Goal: Information Seeking & Learning: Check status

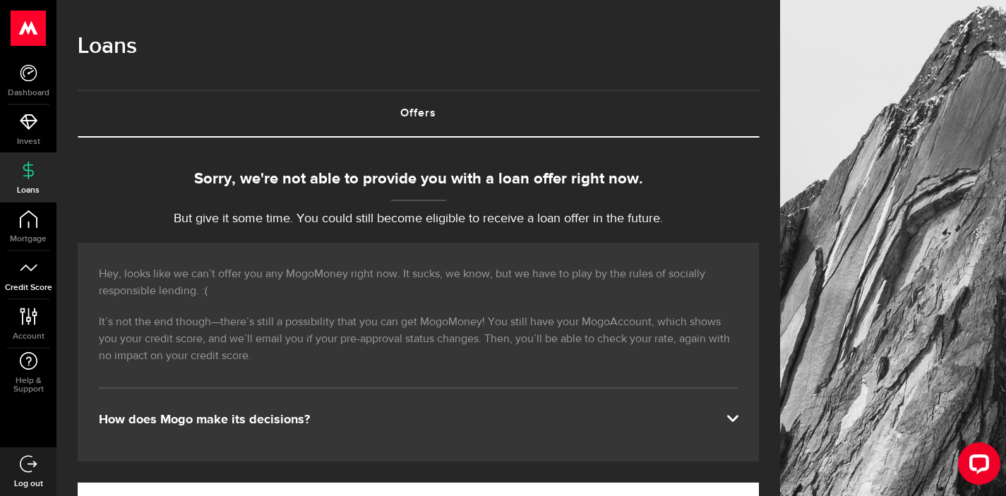
click at [37, 251] on link "Credit Score" at bounding box center [28, 275] width 56 height 48
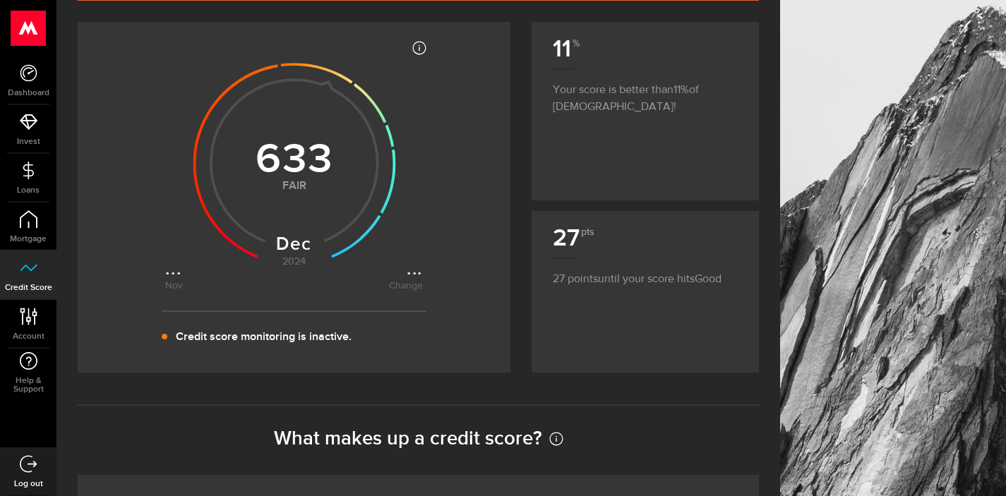
scroll to position [205, 0]
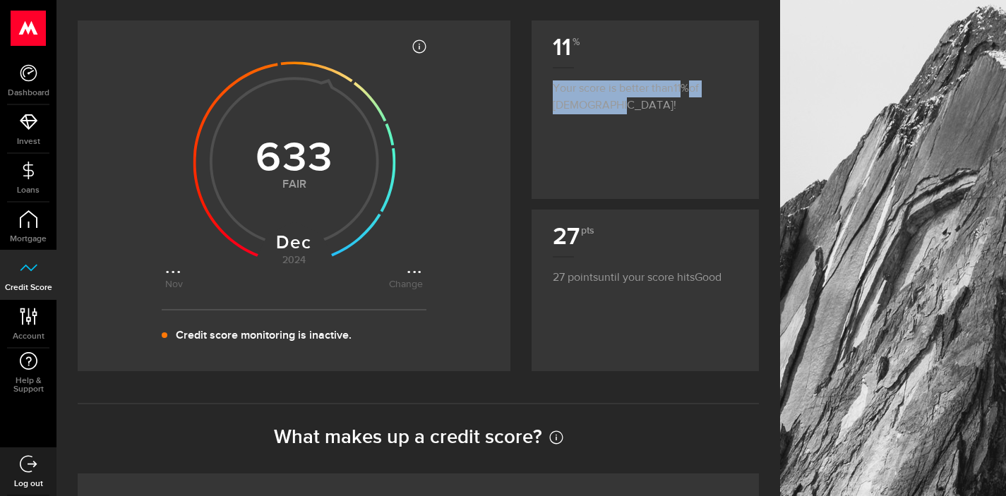
drag, startPoint x: 638, startPoint y: 147, endPoint x: 625, endPoint y: 73, distance: 74.6
click at [625, 73] on div "11 Your score is better than 11 of [DEMOGRAPHIC_DATA]!" at bounding box center [644, 109] width 227 height 179
click at [631, 114] on p "Your score is better than 11 of [DEMOGRAPHIC_DATA]!" at bounding box center [645, 90] width 185 height 47
drag, startPoint x: 678, startPoint y: 186, endPoint x: 656, endPoint y: 79, distance: 108.8
click at [656, 79] on div "11 Your score is better than 11 of [DEMOGRAPHIC_DATA]!" at bounding box center [644, 109] width 227 height 179
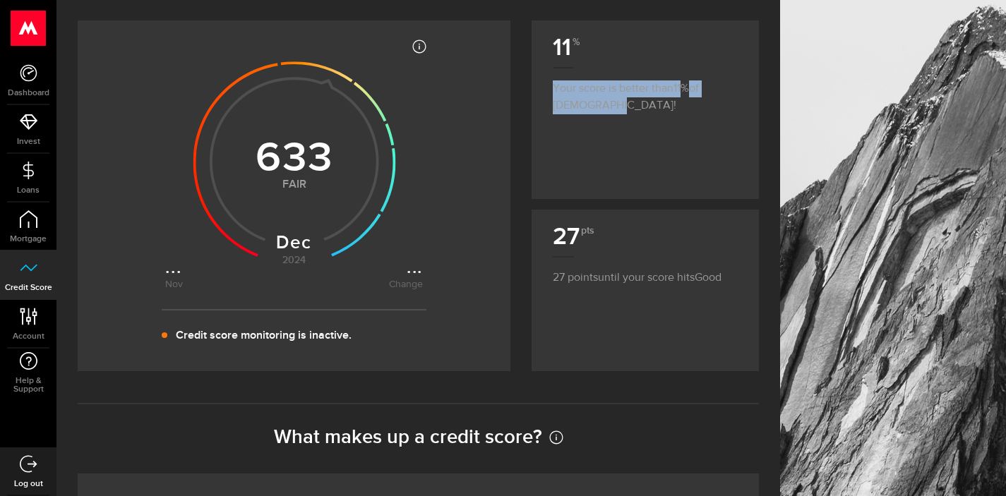
click at [651, 123] on article "11 Your score is better than 11 of [DEMOGRAPHIC_DATA]!" at bounding box center [644, 71] width 227 height 102
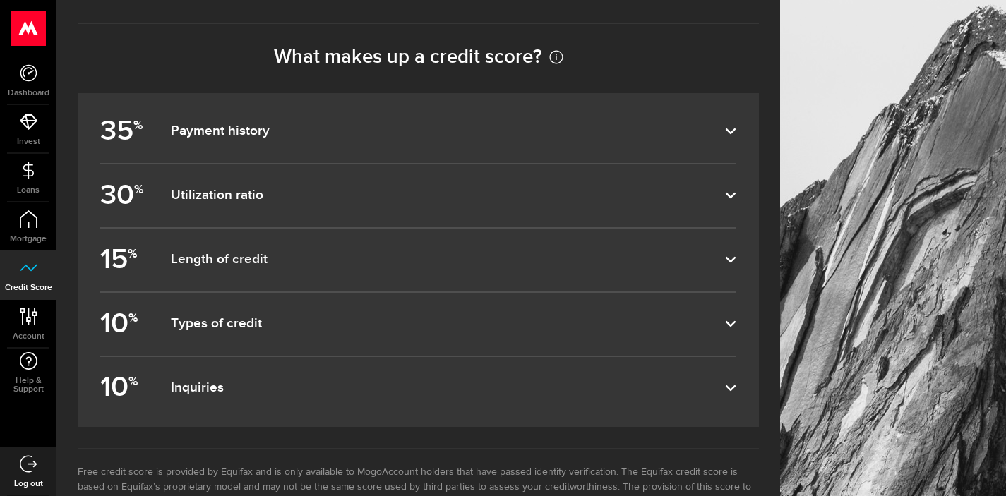
scroll to position [678, 0]
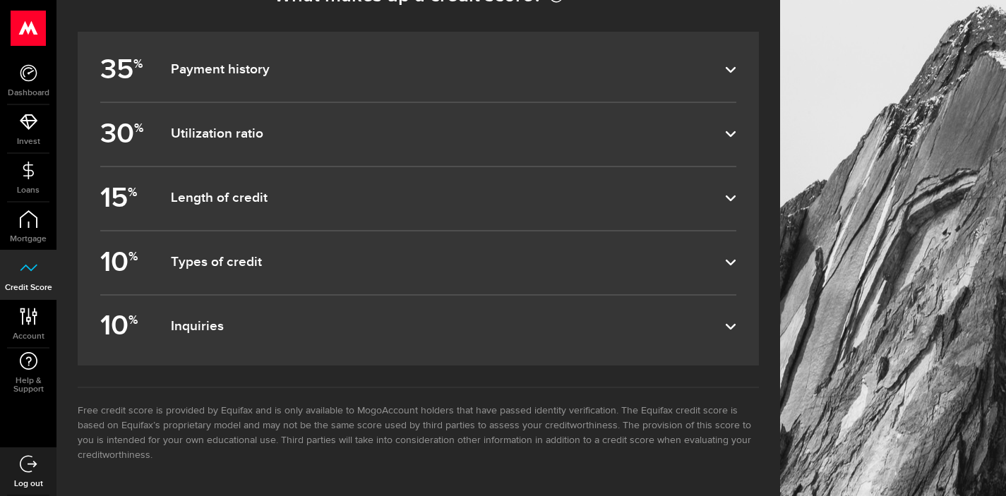
click at [451, 82] on label "35 % Payment history" at bounding box center [418, 70] width 636 height 63
click at [0, 0] on input "35 % Payment history" at bounding box center [0, 0] width 0 height 0
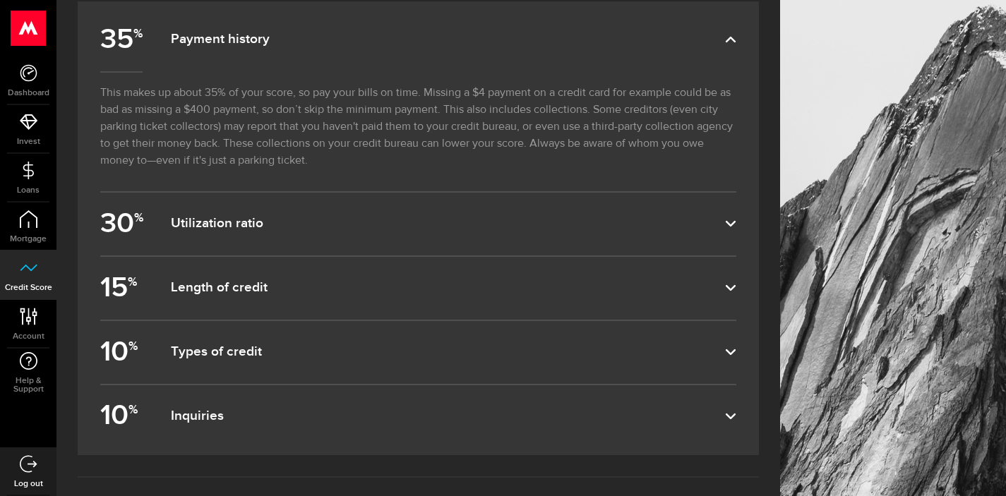
click at [439, 71] on label "35 % Payment history" at bounding box center [418, 39] width 636 height 63
click at [0, 0] on input "35 % Payment history" at bounding box center [0, 0] width 0 height 0
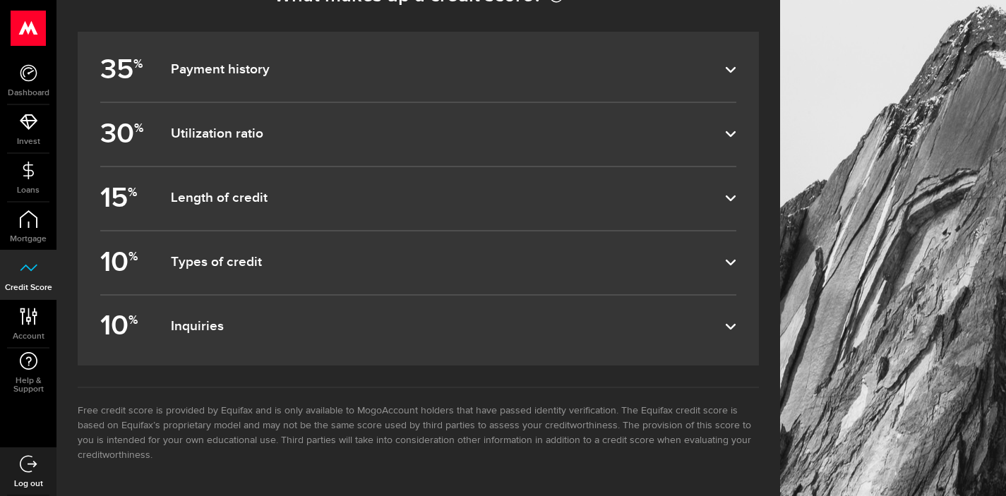
click at [398, 130] on dfn "Utilization ratio" at bounding box center [448, 134] width 554 height 17
click at [0, 0] on input "30 % Utilization ratio" at bounding box center [0, 0] width 0 height 0
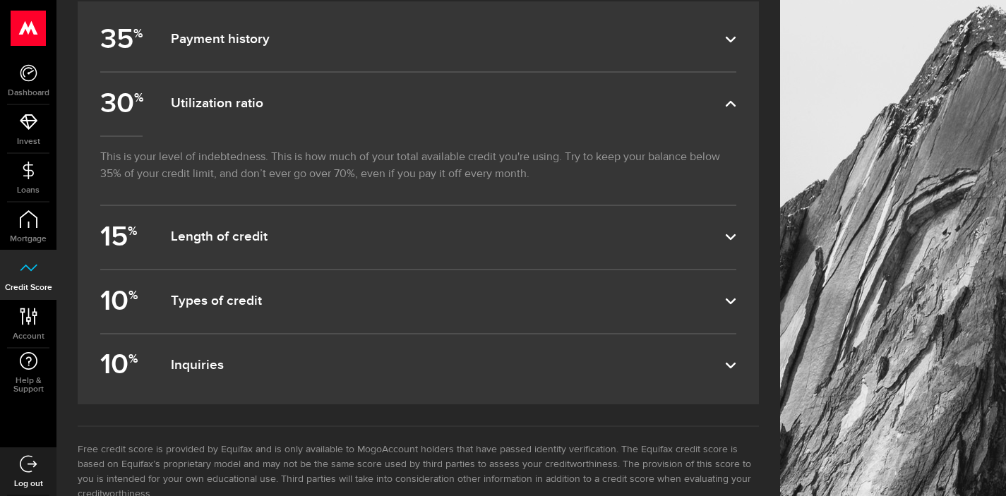
click at [398, 112] on dfn "Utilization ratio" at bounding box center [448, 103] width 554 height 17
click at [0, 0] on input "30 % Utilization ratio" at bounding box center [0, 0] width 0 height 0
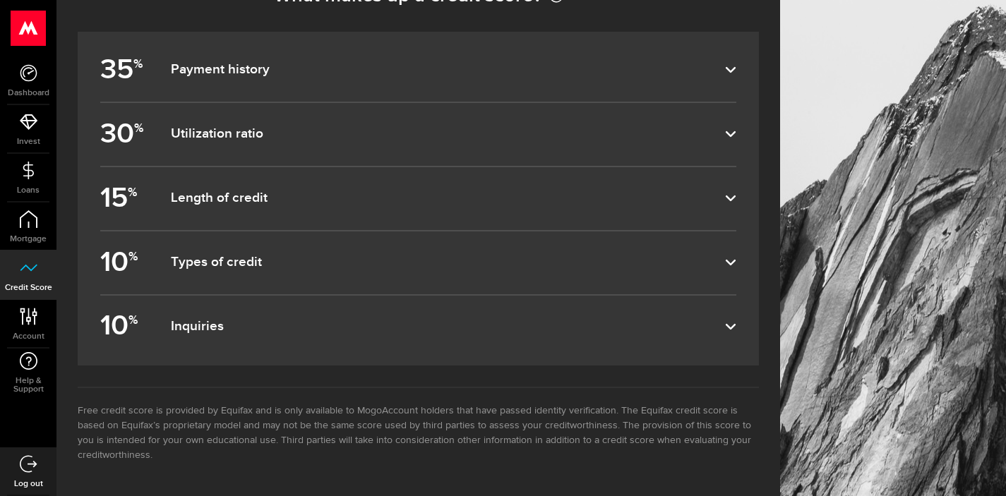
click at [377, 214] on label "15 % Length of credit" at bounding box center [418, 198] width 636 height 63
click at [0, 0] on input "15 % Length of credit" at bounding box center [0, 0] width 0 height 0
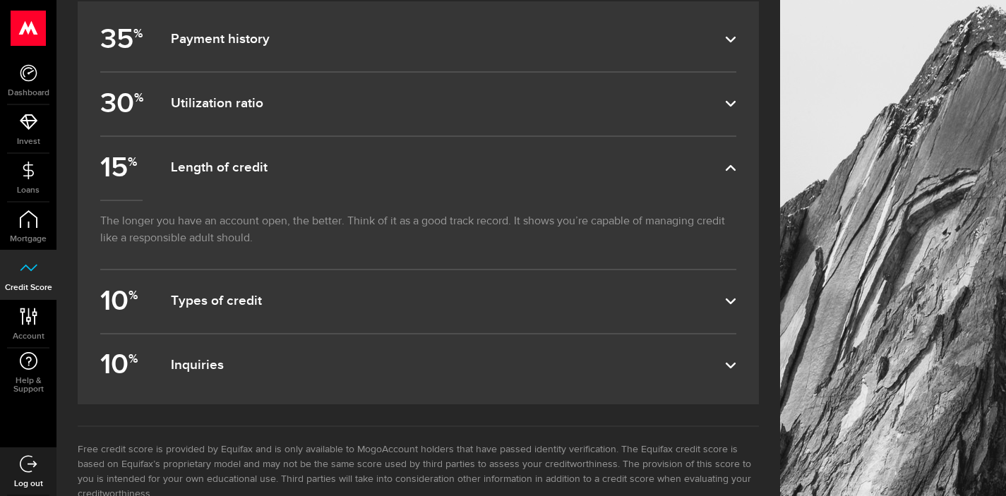
click at [377, 200] on label "15 % Length of credit" at bounding box center [418, 168] width 636 height 63
click at [0, 0] on input "15 % Length of credit" at bounding box center [0, 0] width 0 height 0
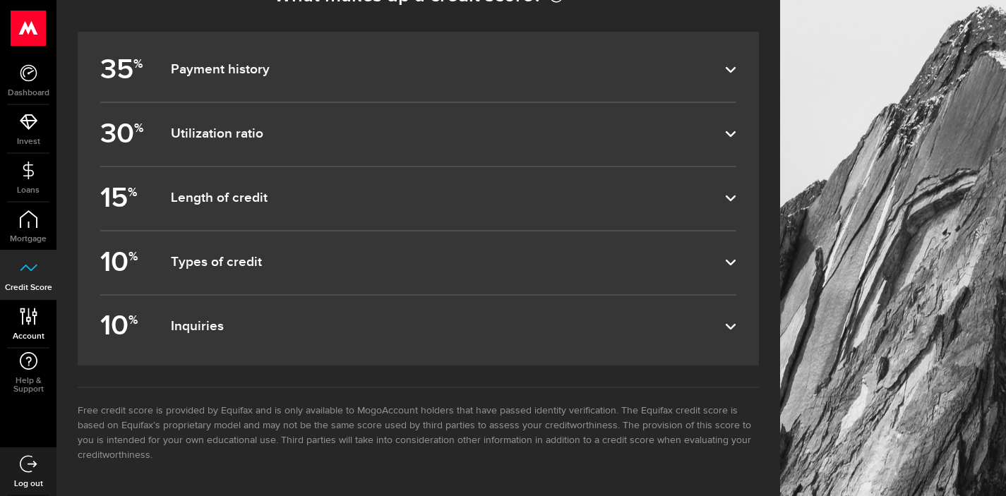
click at [56, 300] on link "Account Compte" at bounding box center [28, 324] width 56 height 48
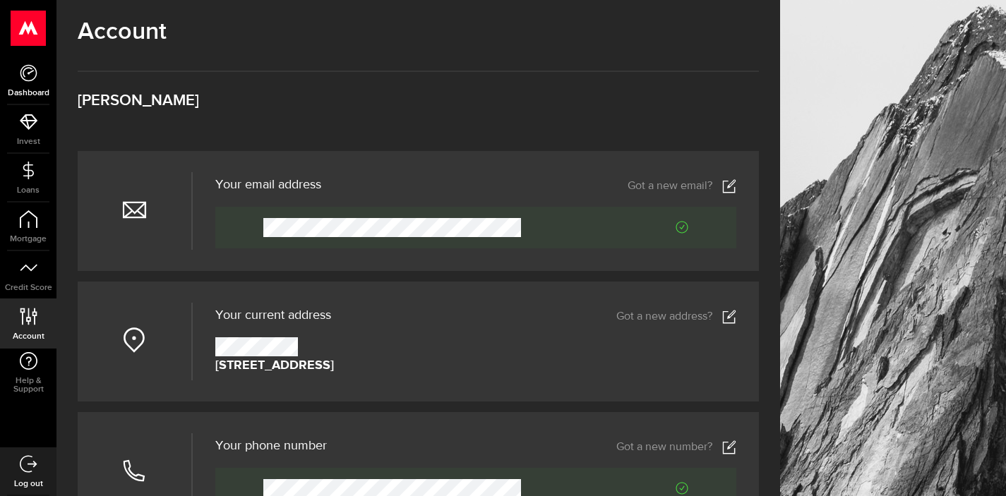
click at [26, 64] on use at bounding box center [28, 72] width 17 height 17
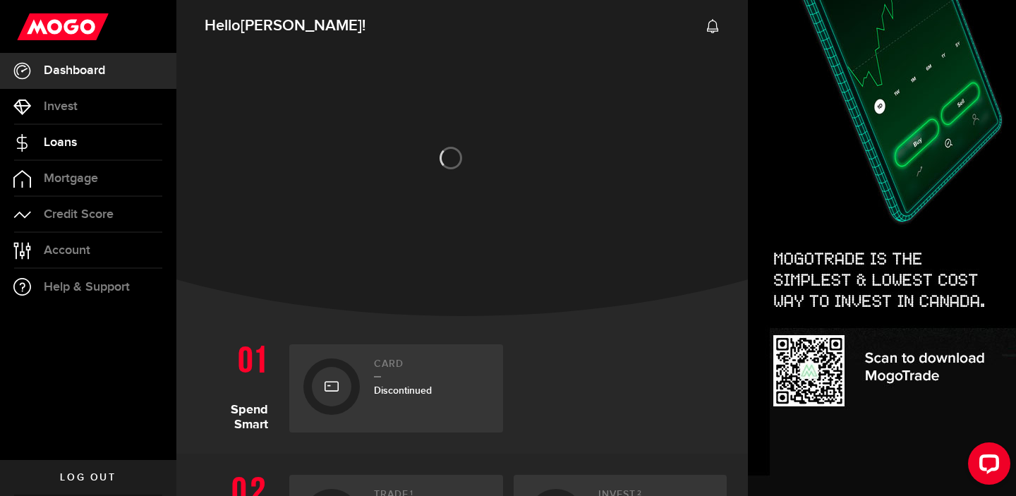
click at [70, 145] on span "Loans" at bounding box center [60, 142] width 33 height 13
